Goal: Information Seeking & Learning: Learn about a topic

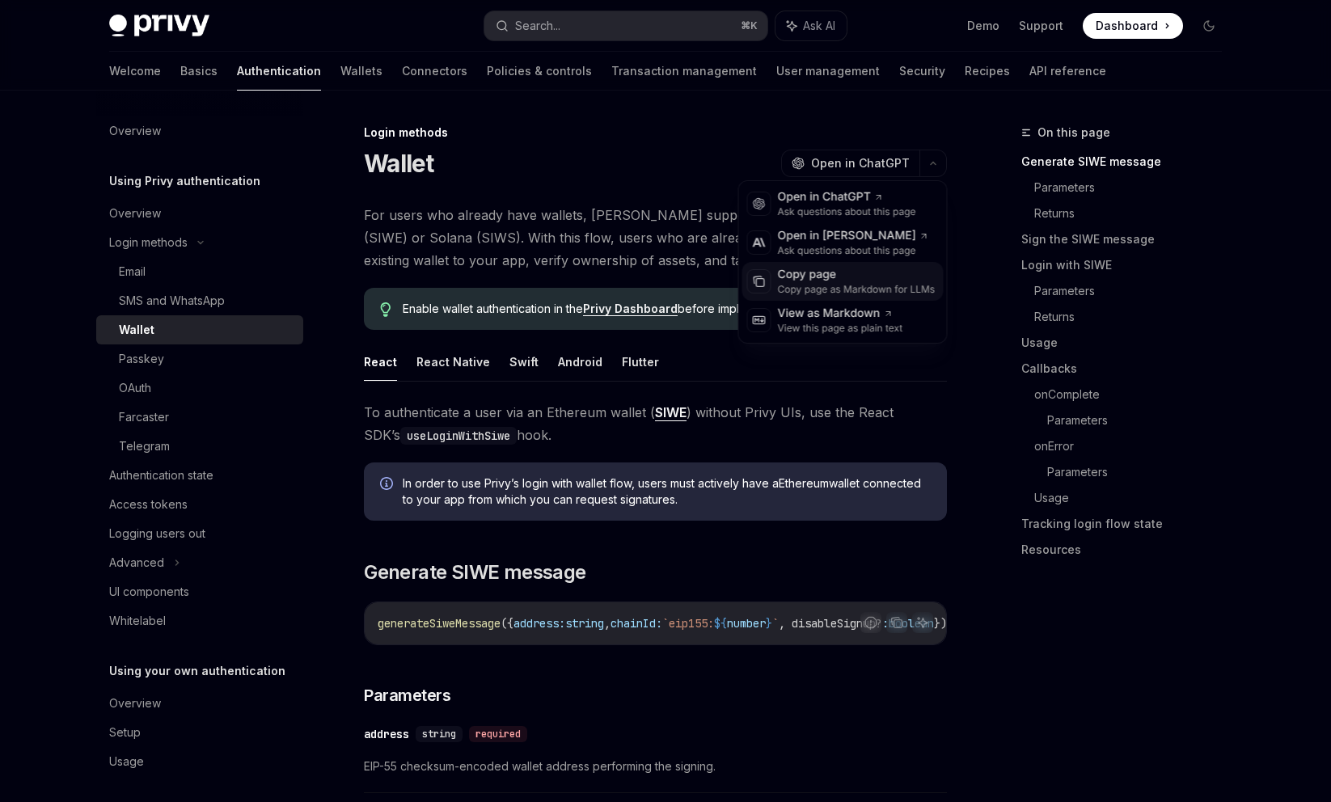
click at [858, 285] on div "Copy page as Markdown for LLMs" at bounding box center [857, 289] width 158 height 13
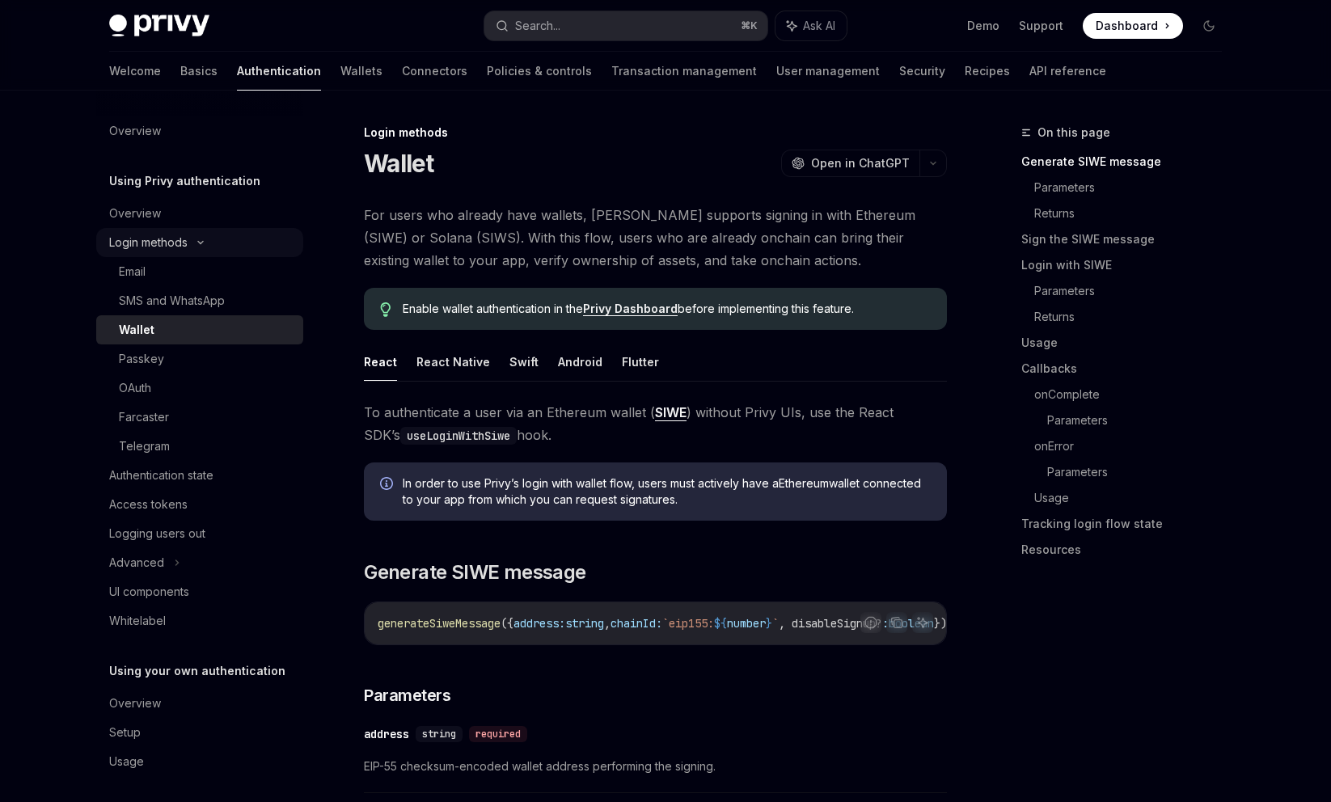
click at [218, 236] on div "Login methods" at bounding box center [199, 242] width 207 height 29
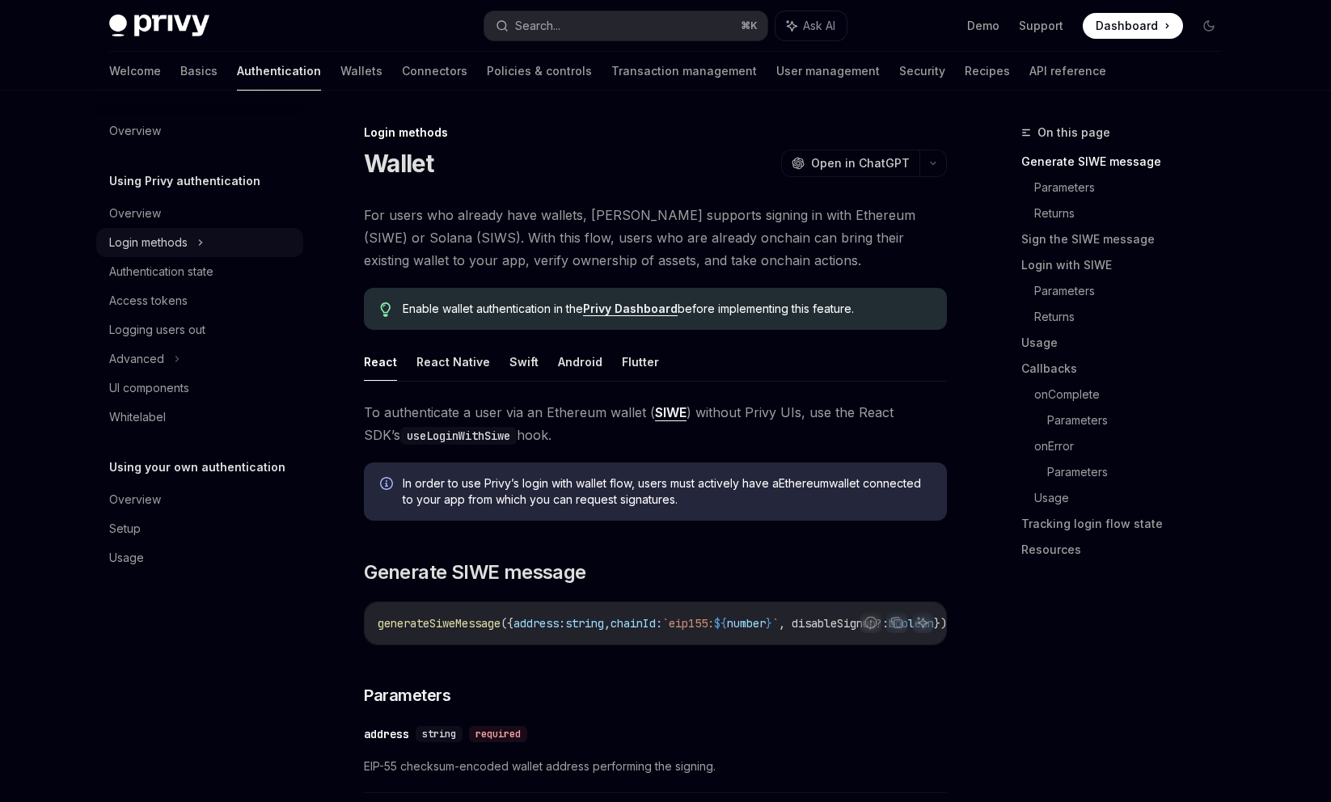
click at [218, 236] on div "Login methods" at bounding box center [199, 242] width 207 height 29
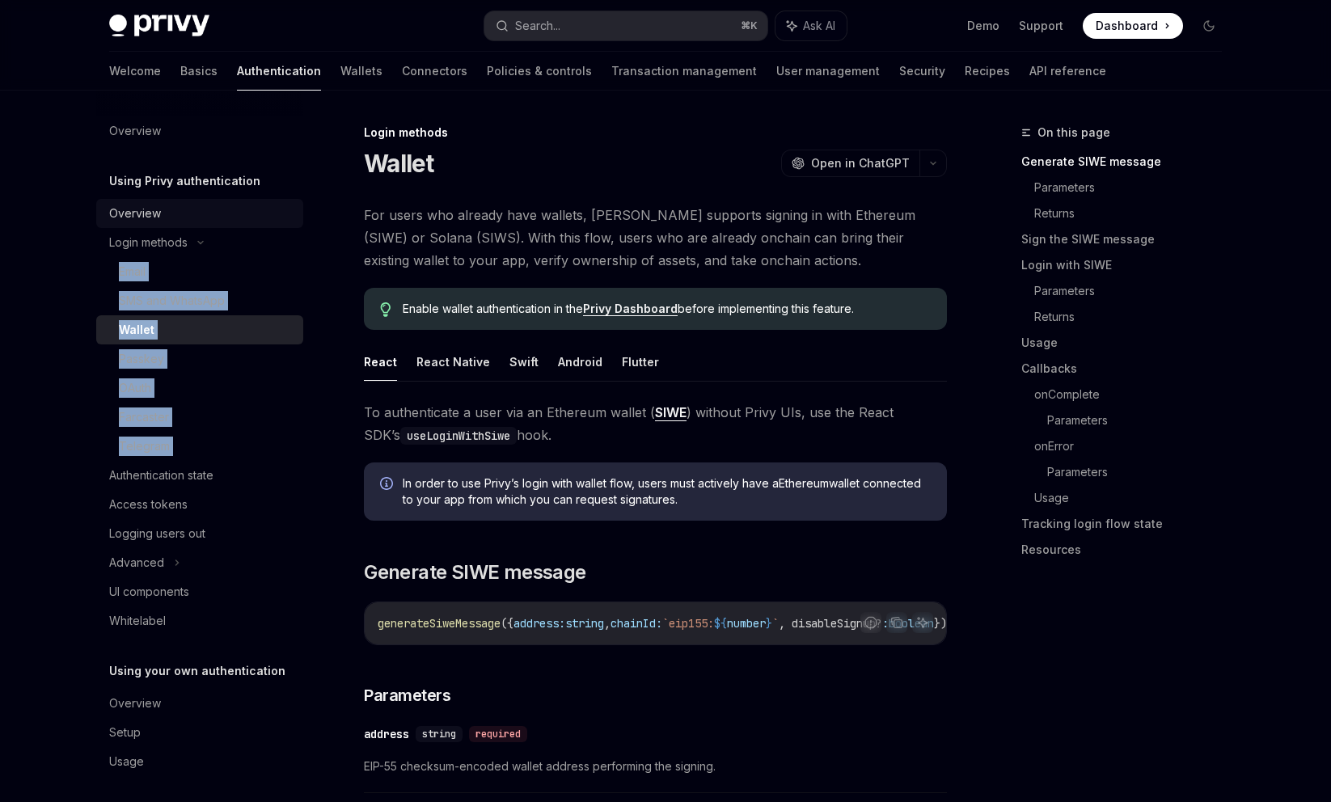
click at [213, 215] on div "Overview" at bounding box center [201, 213] width 184 height 19
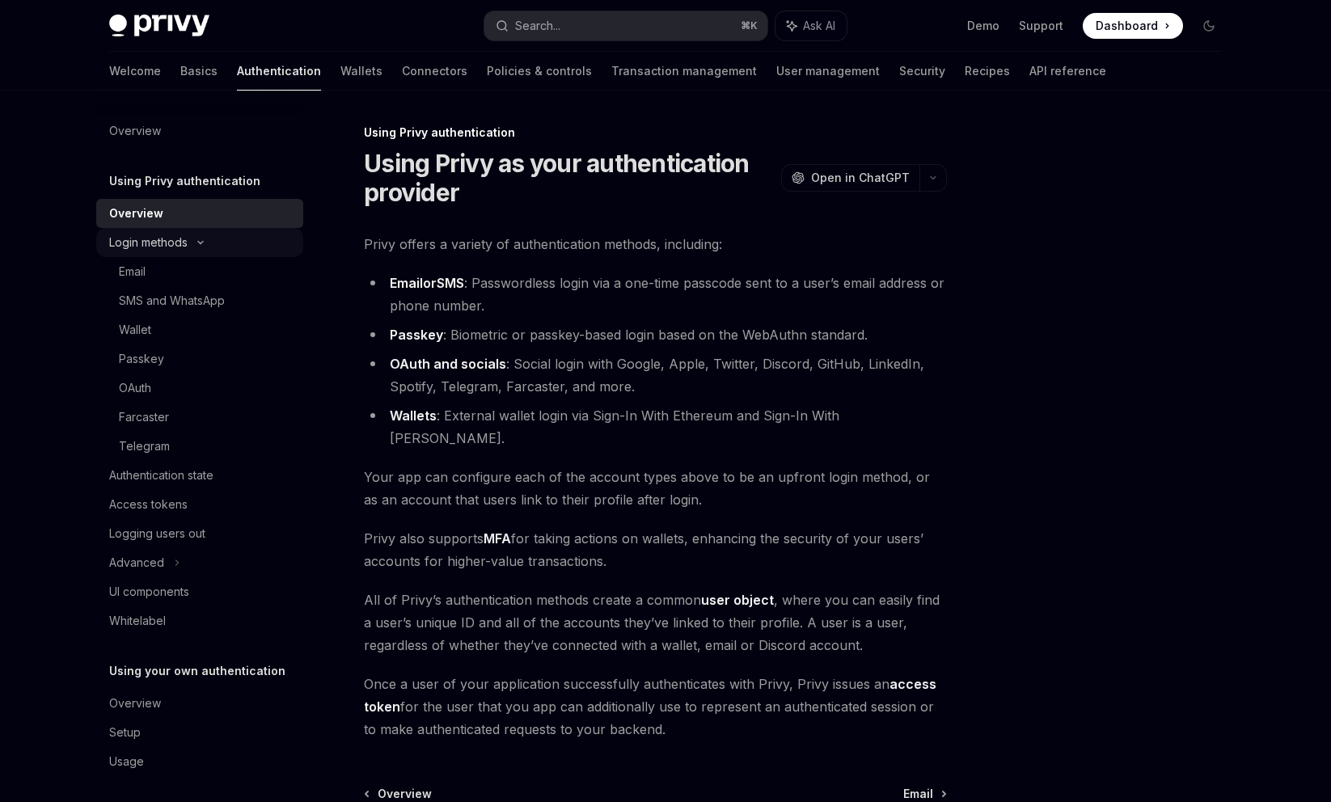
click at [235, 253] on div "Login methods" at bounding box center [199, 242] width 207 height 29
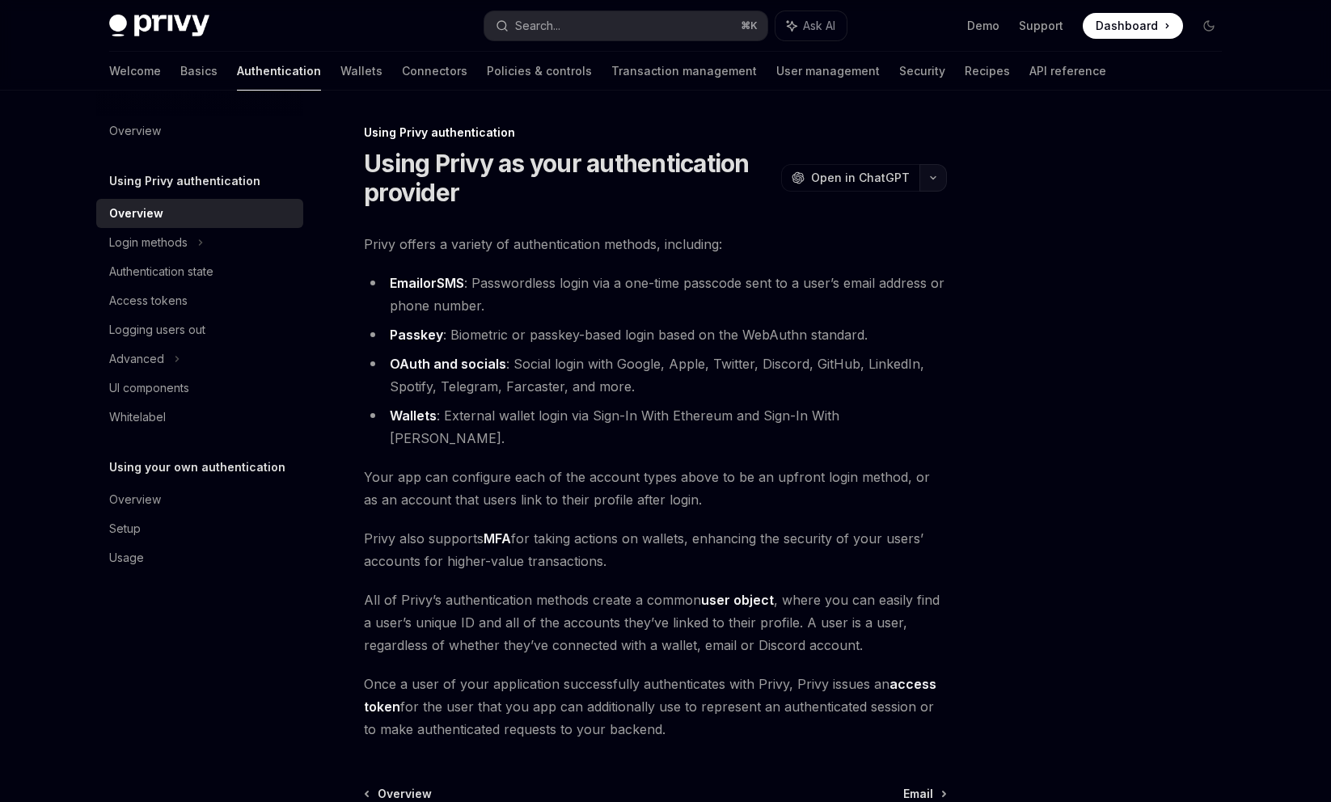
click at [940, 186] on button "button" at bounding box center [932, 177] width 27 height 27
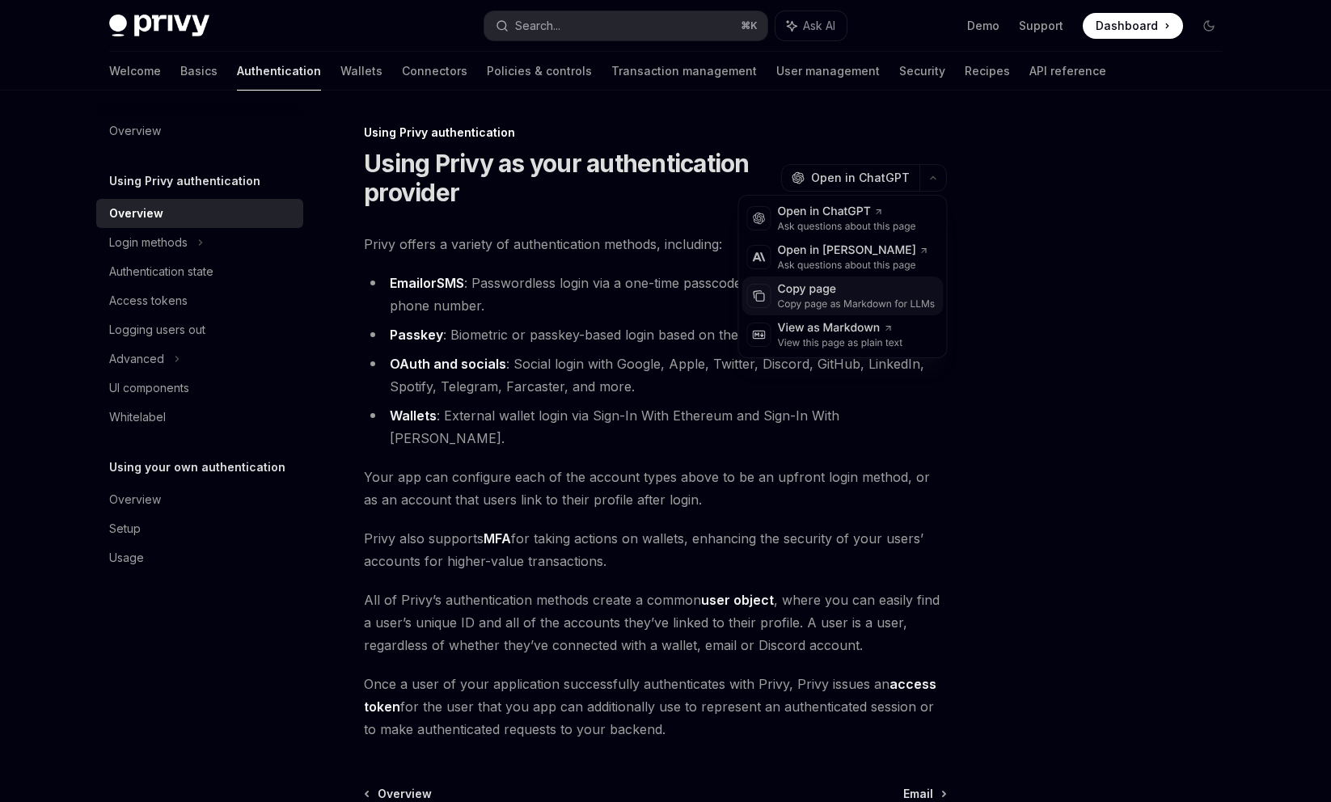
click at [825, 293] on div "Copy page" at bounding box center [857, 289] width 158 height 16
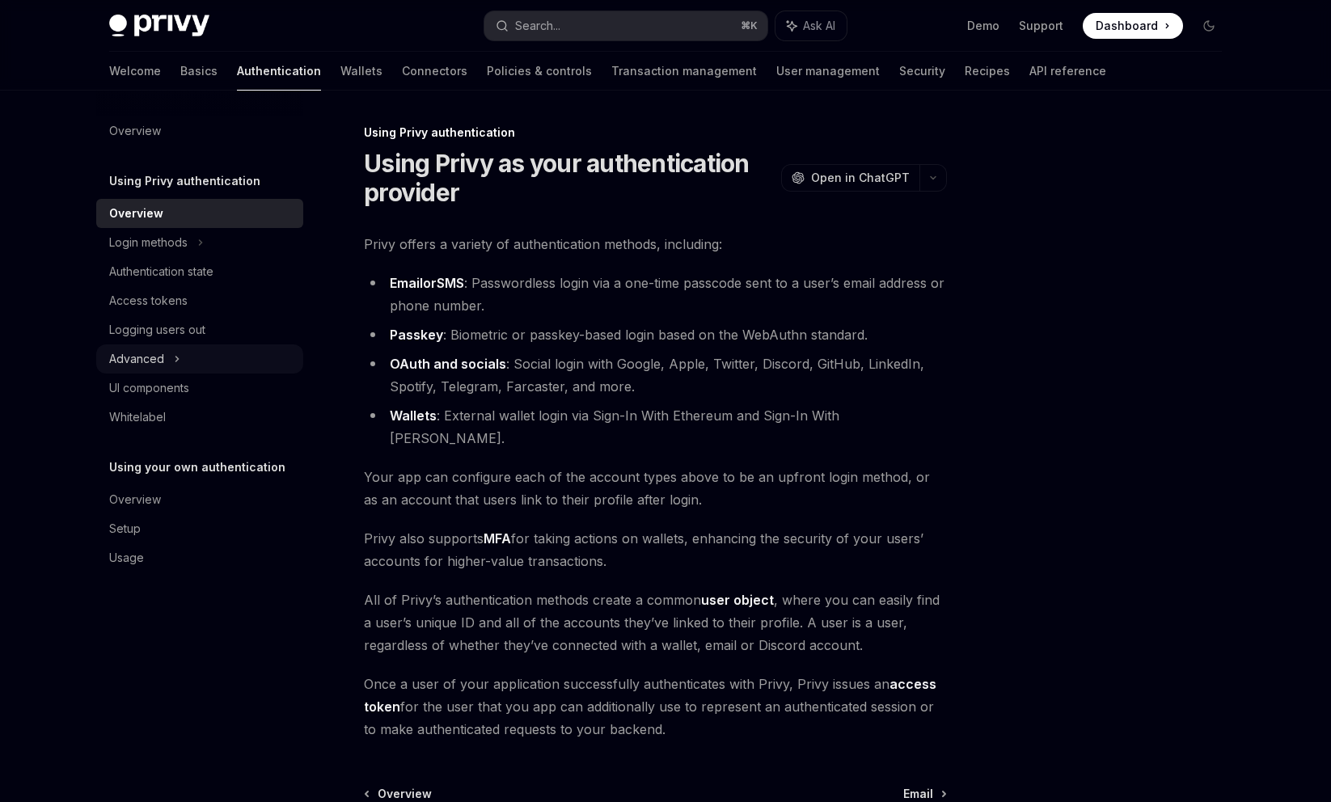
click at [236, 372] on div "Advanced" at bounding box center [199, 358] width 207 height 29
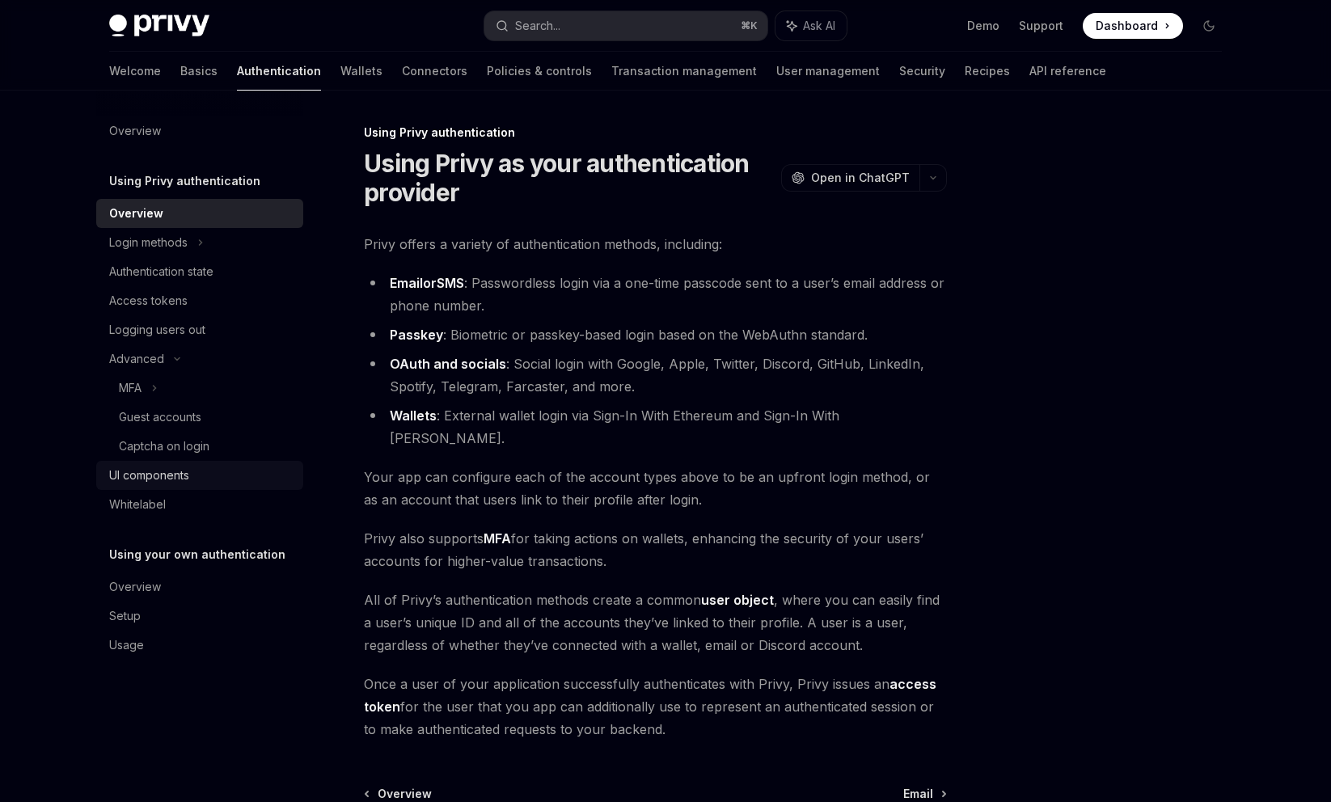
click at [213, 471] on div "UI components" at bounding box center [201, 475] width 184 height 19
type textarea "*"
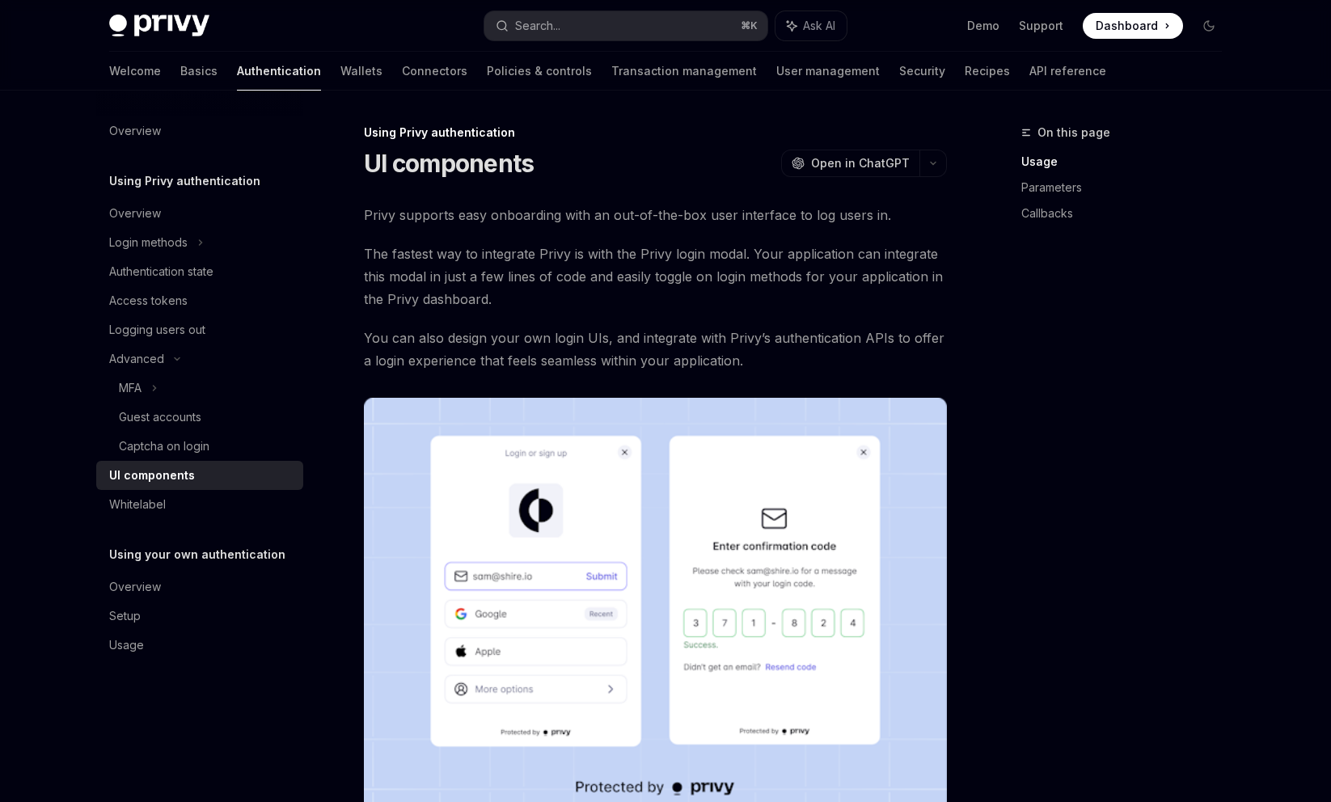
drag, startPoint x: 876, startPoint y: 163, endPoint x: 955, endPoint y: 162, distance: 78.4
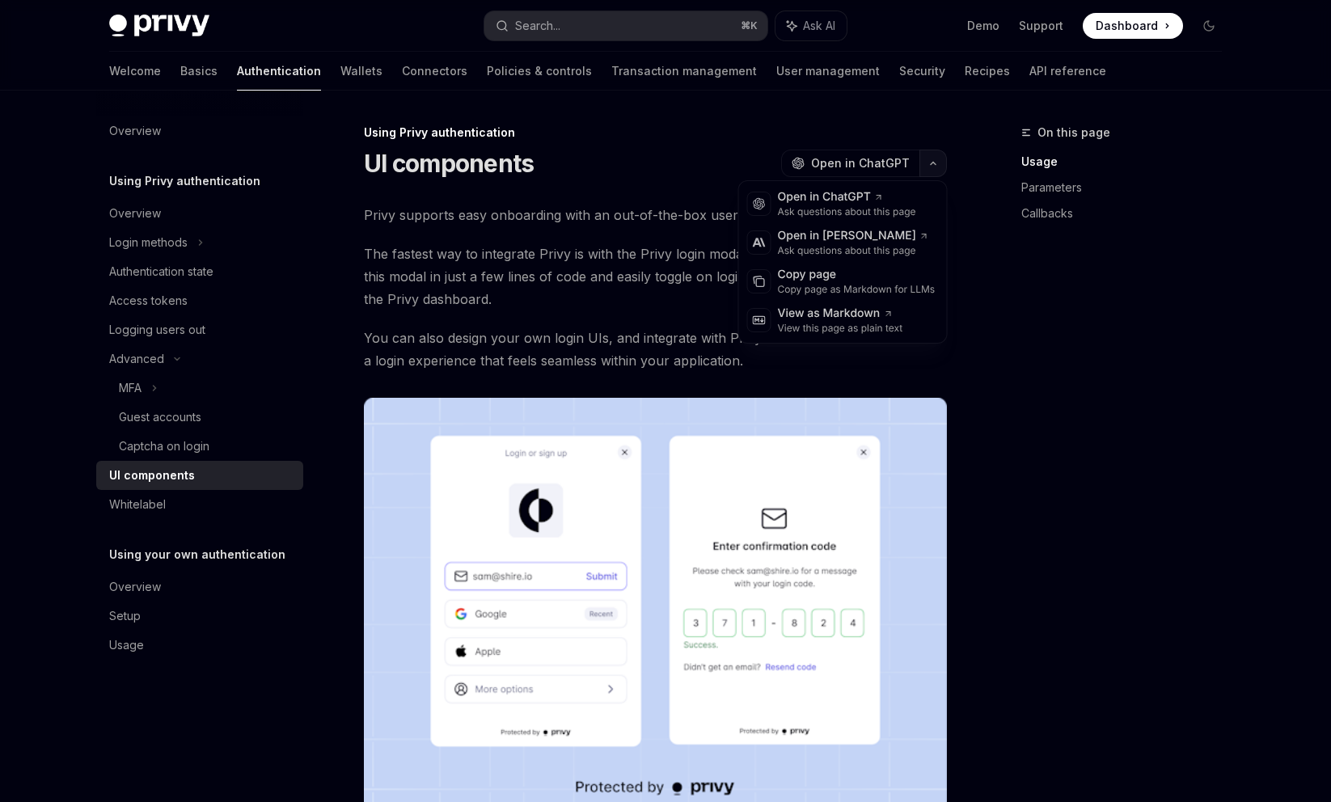
click at [935, 161] on icon "button" at bounding box center [932, 163] width 19 height 6
click at [825, 276] on div "Copy page" at bounding box center [857, 275] width 158 height 16
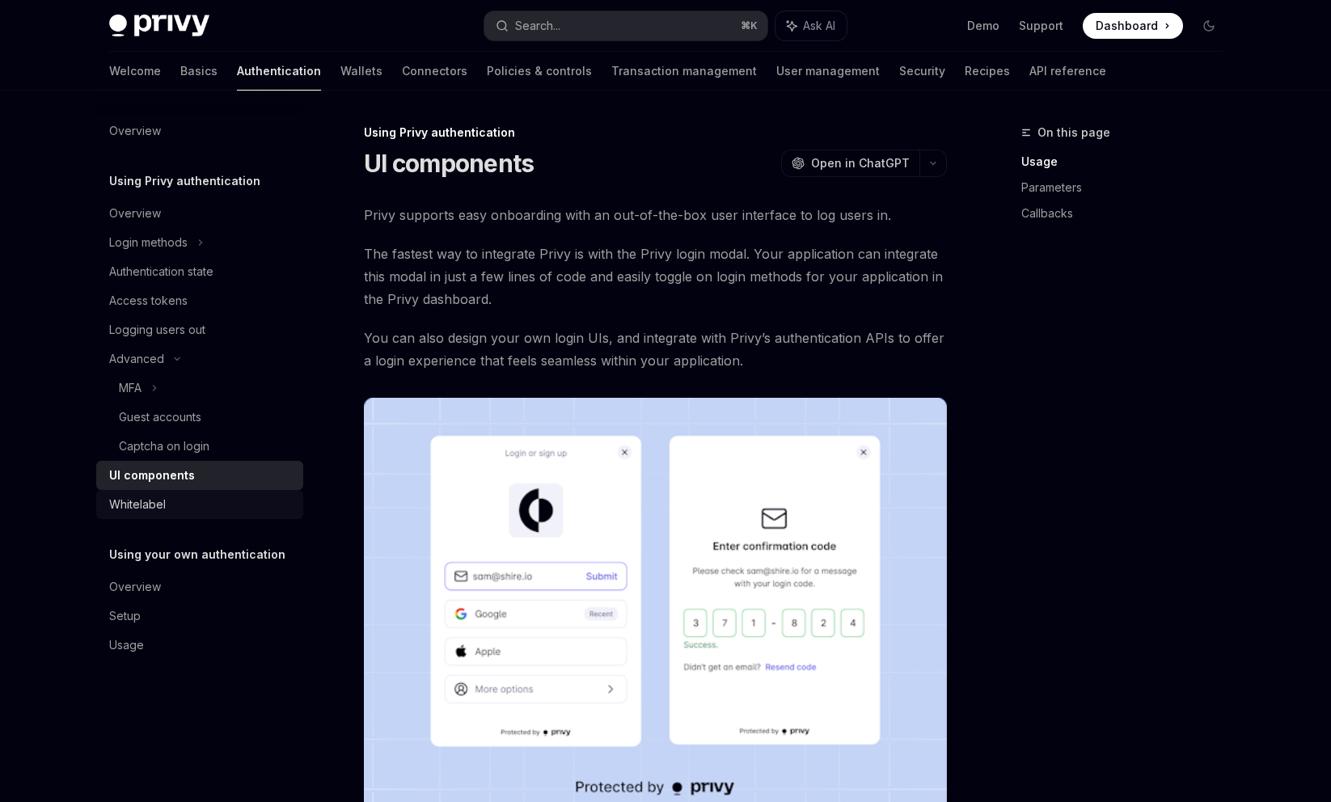
click at [230, 511] on div "Whitelabel" at bounding box center [201, 504] width 184 height 19
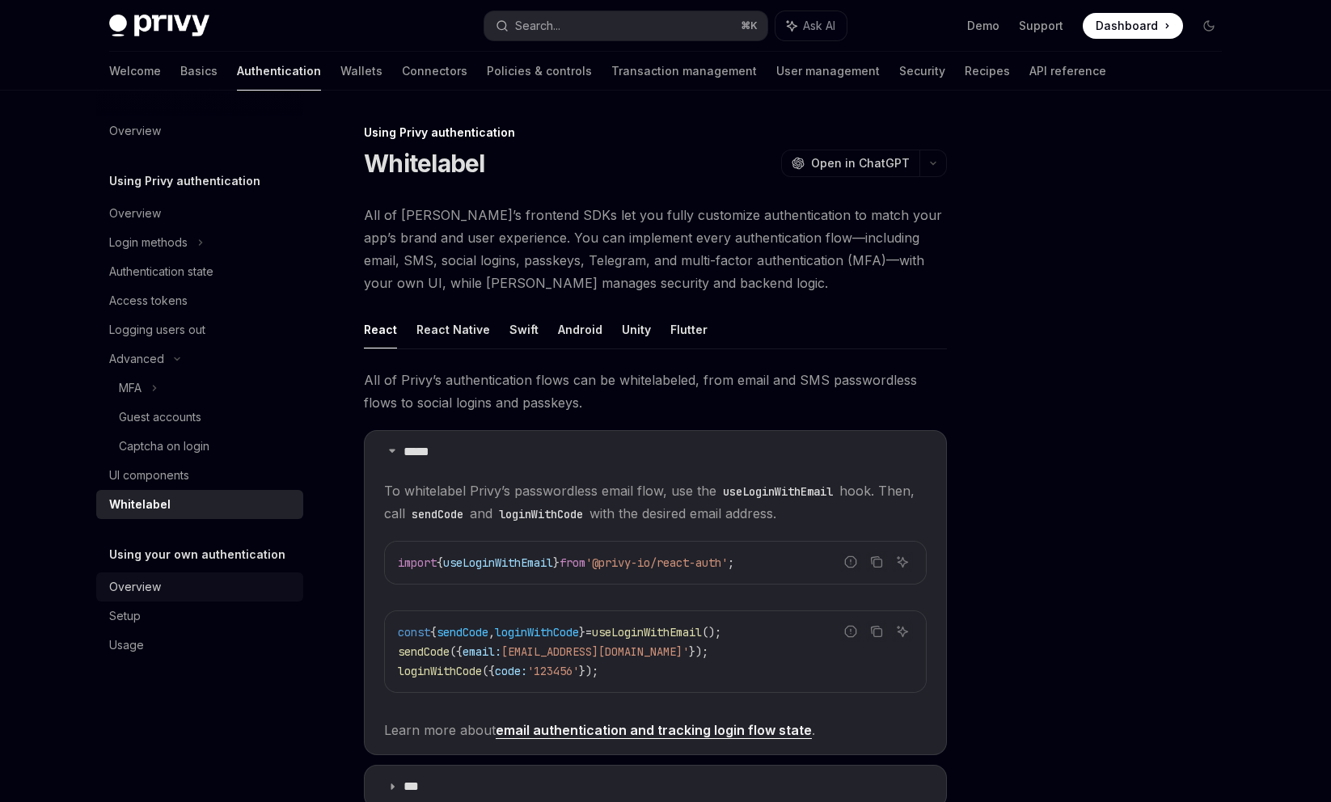
click at [216, 576] on link "Overview" at bounding box center [199, 586] width 207 height 29
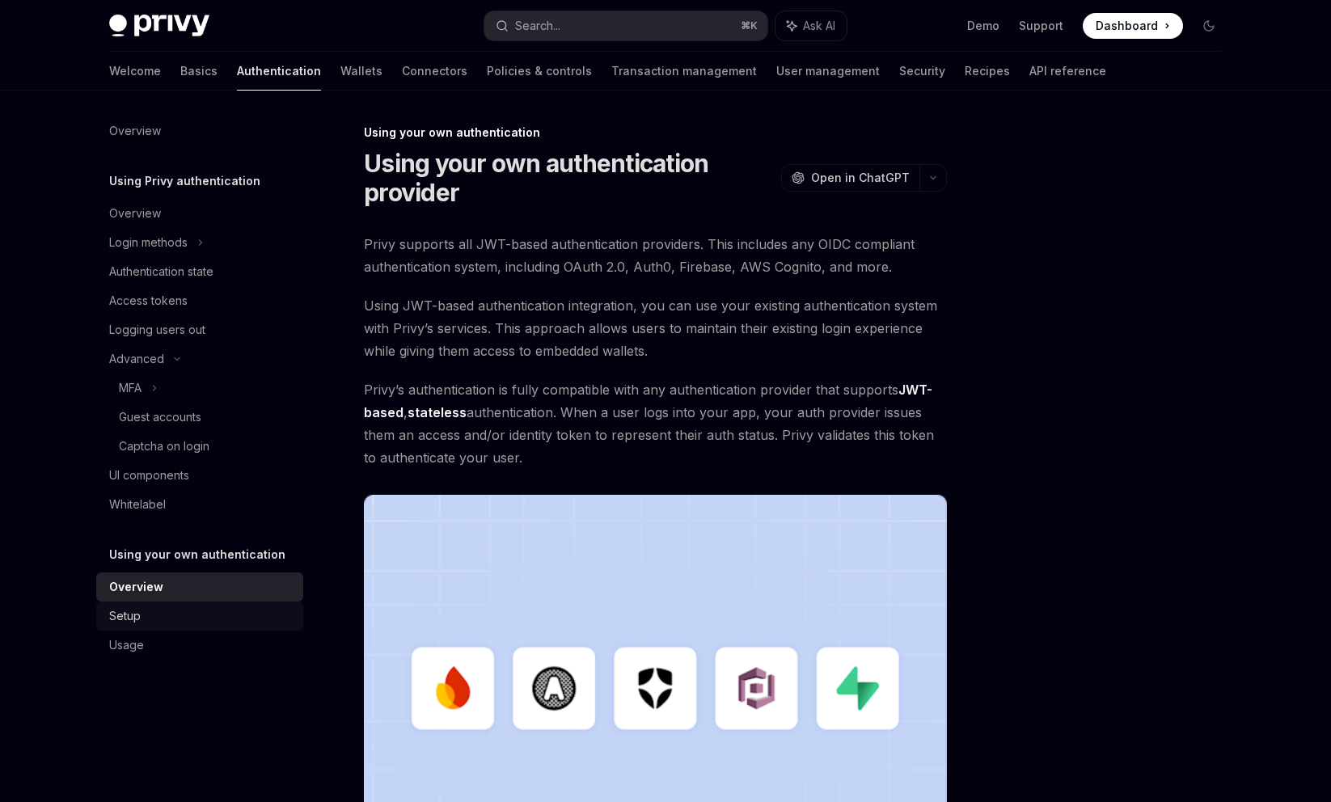
click at [244, 627] on link "Setup" at bounding box center [199, 615] width 207 height 29
type textarea "*"
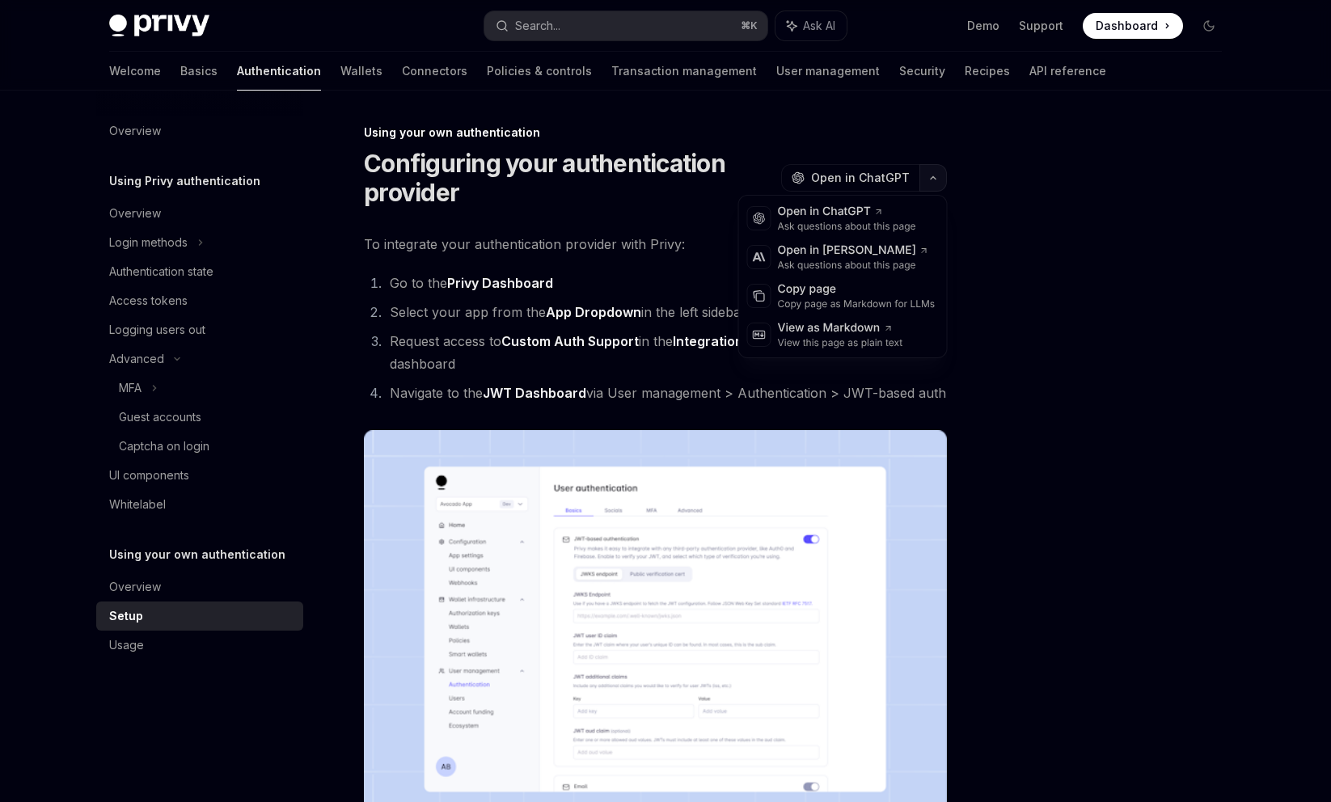
click at [934, 168] on button "button" at bounding box center [932, 177] width 27 height 27
click at [834, 293] on div "Copy page" at bounding box center [857, 289] width 158 height 16
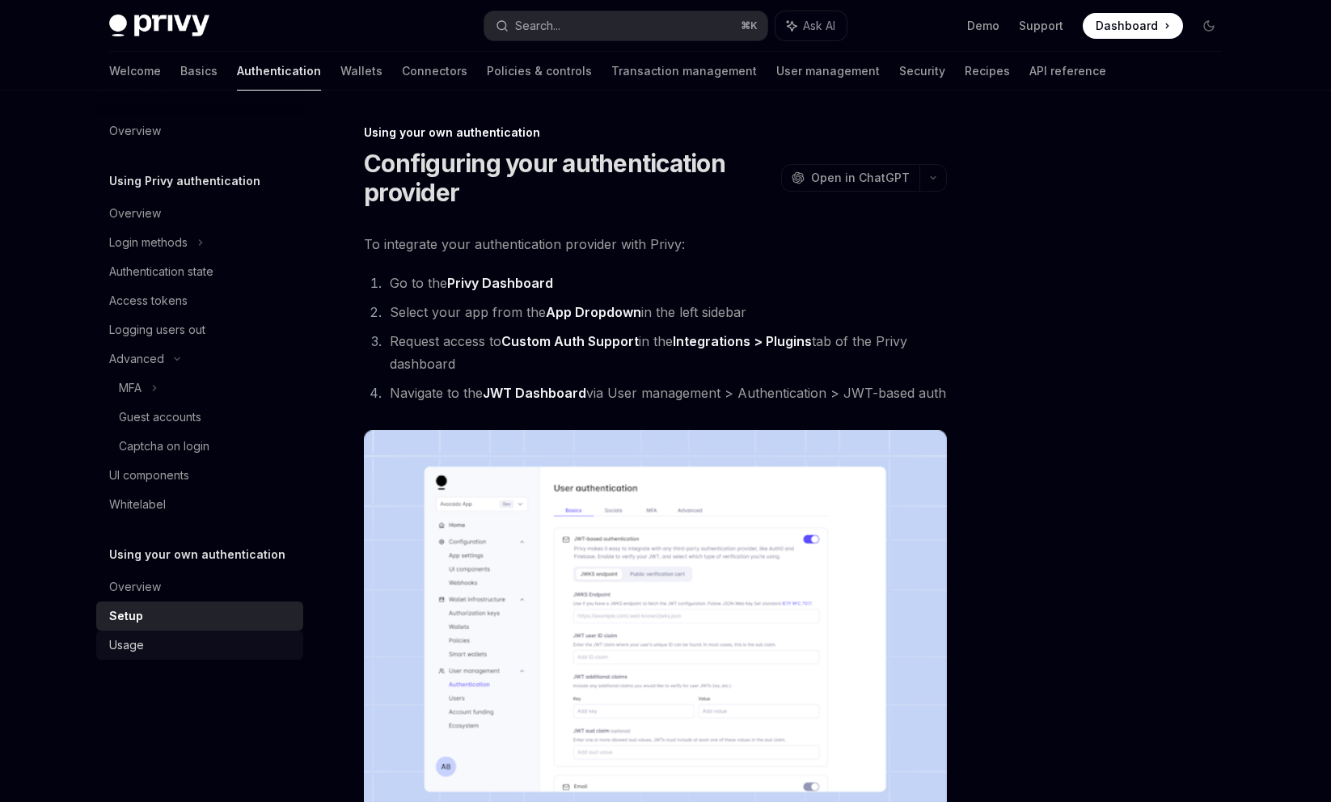
click at [219, 655] on link "Usage" at bounding box center [199, 645] width 207 height 29
type textarea "*"
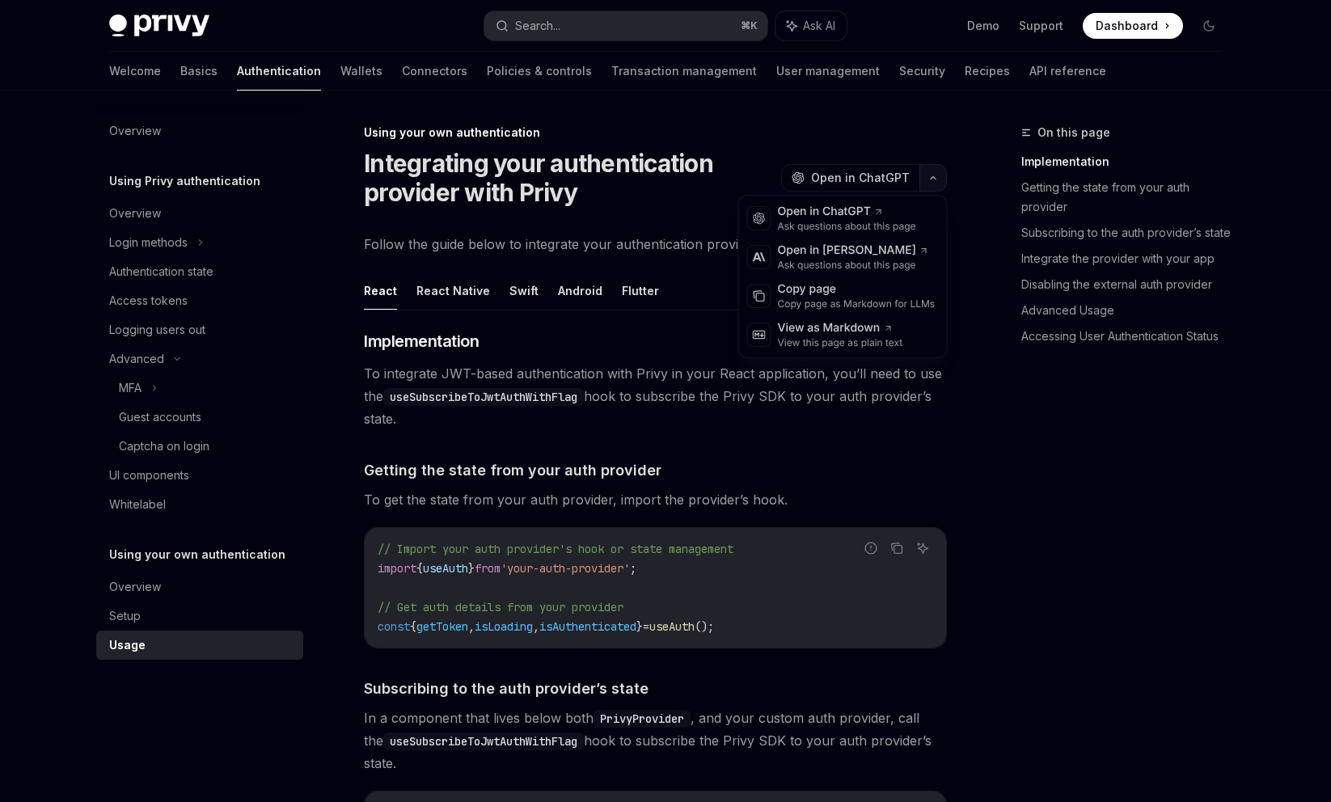
click at [929, 175] on button "button" at bounding box center [932, 177] width 27 height 27
click at [823, 289] on div "Copy page" at bounding box center [857, 289] width 158 height 16
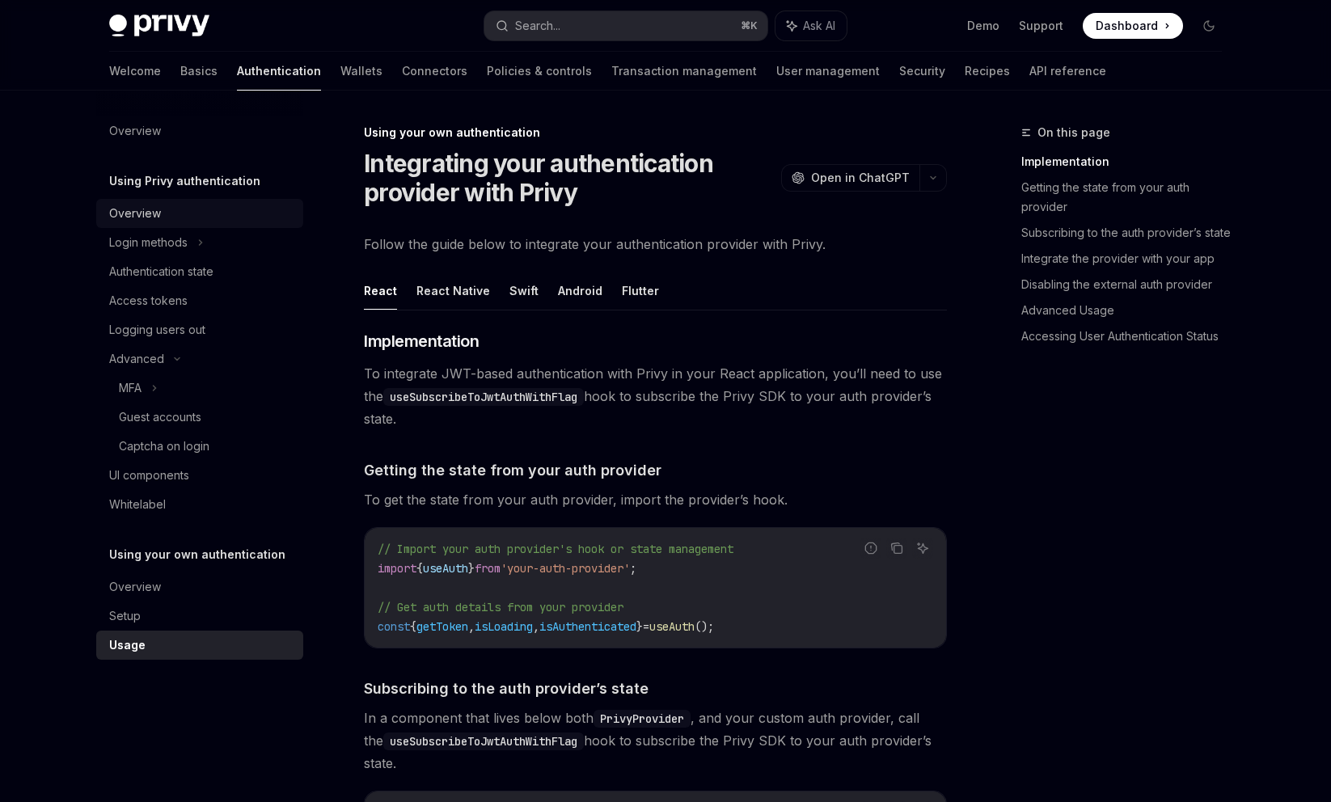
click at [212, 199] on link "Overview" at bounding box center [199, 213] width 207 height 29
type textarea "*"
